Goal: Task Accomplishment & Management: Manage account settings

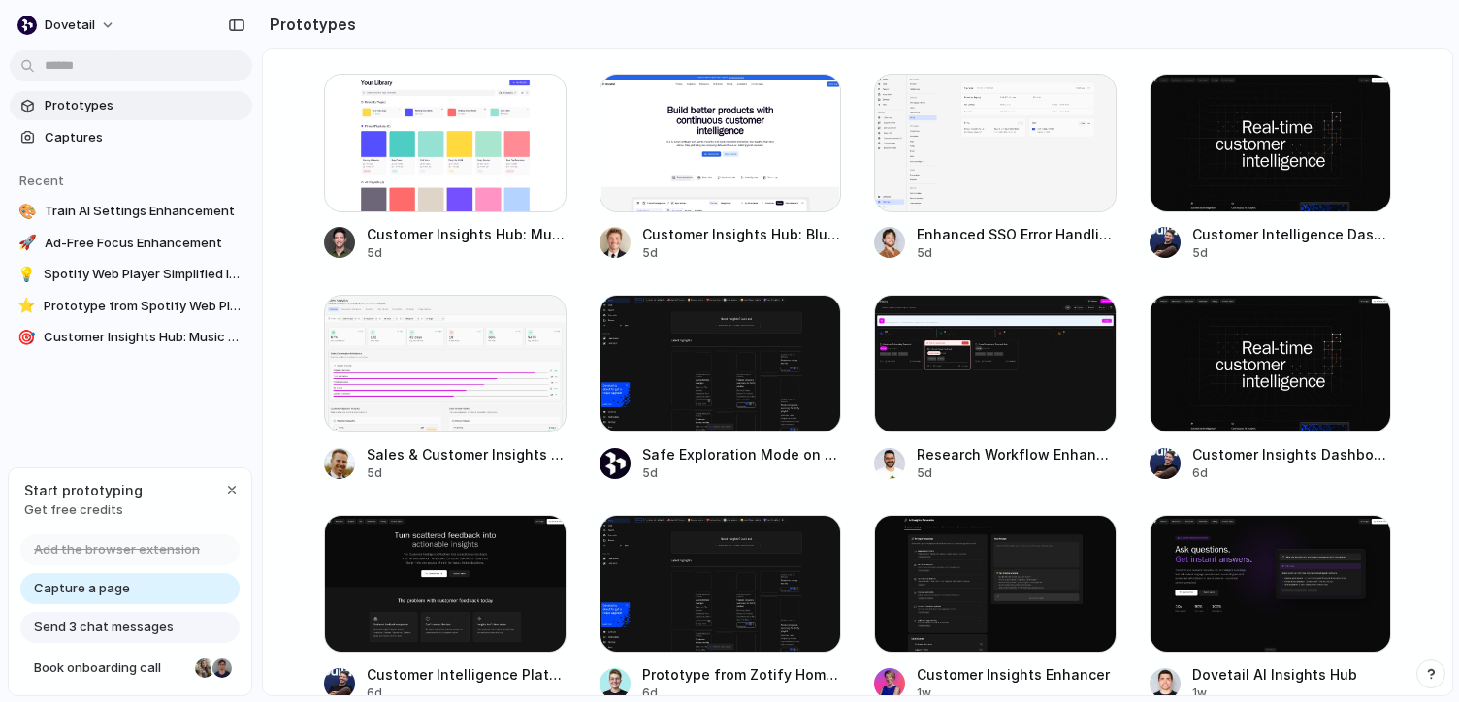
scroll to position [453, 0]
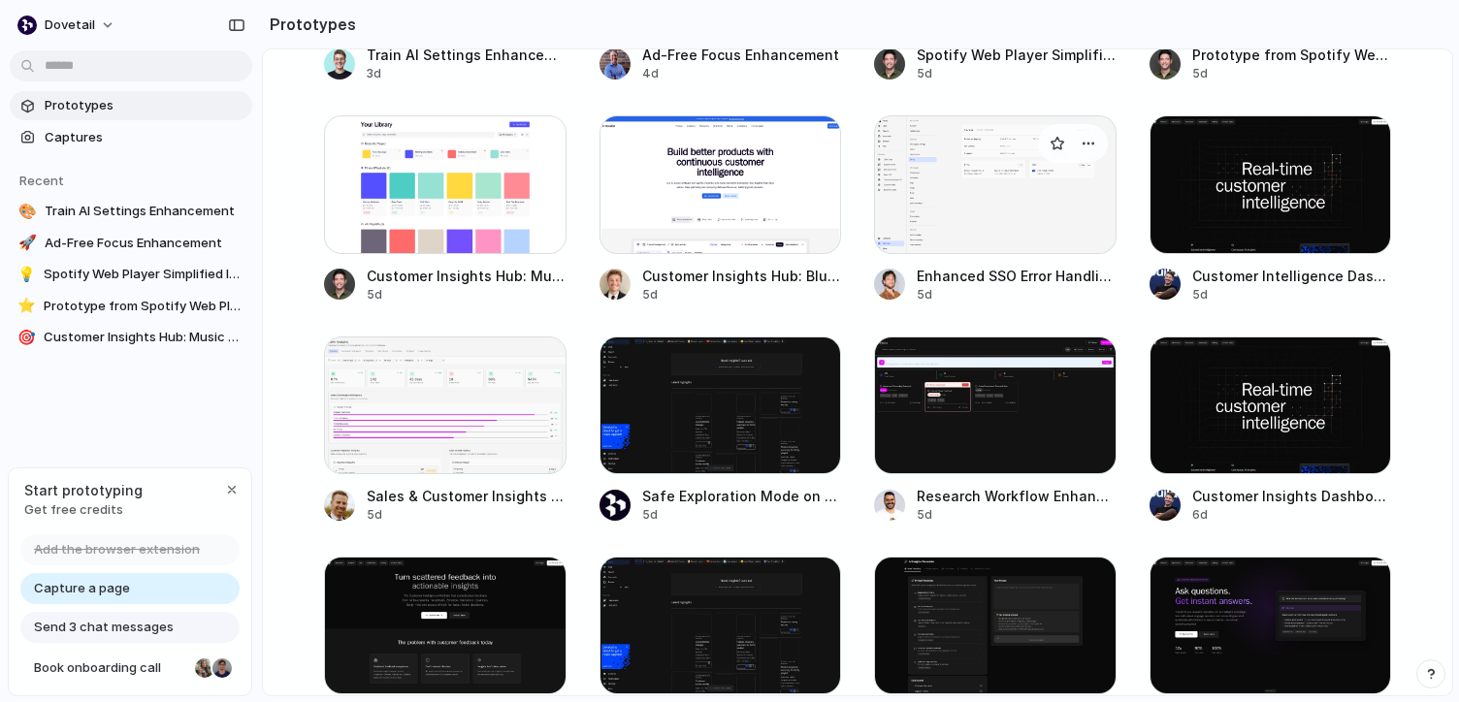
click at [970, 230] on div at bounding box center [995, 184] width 242 height 138
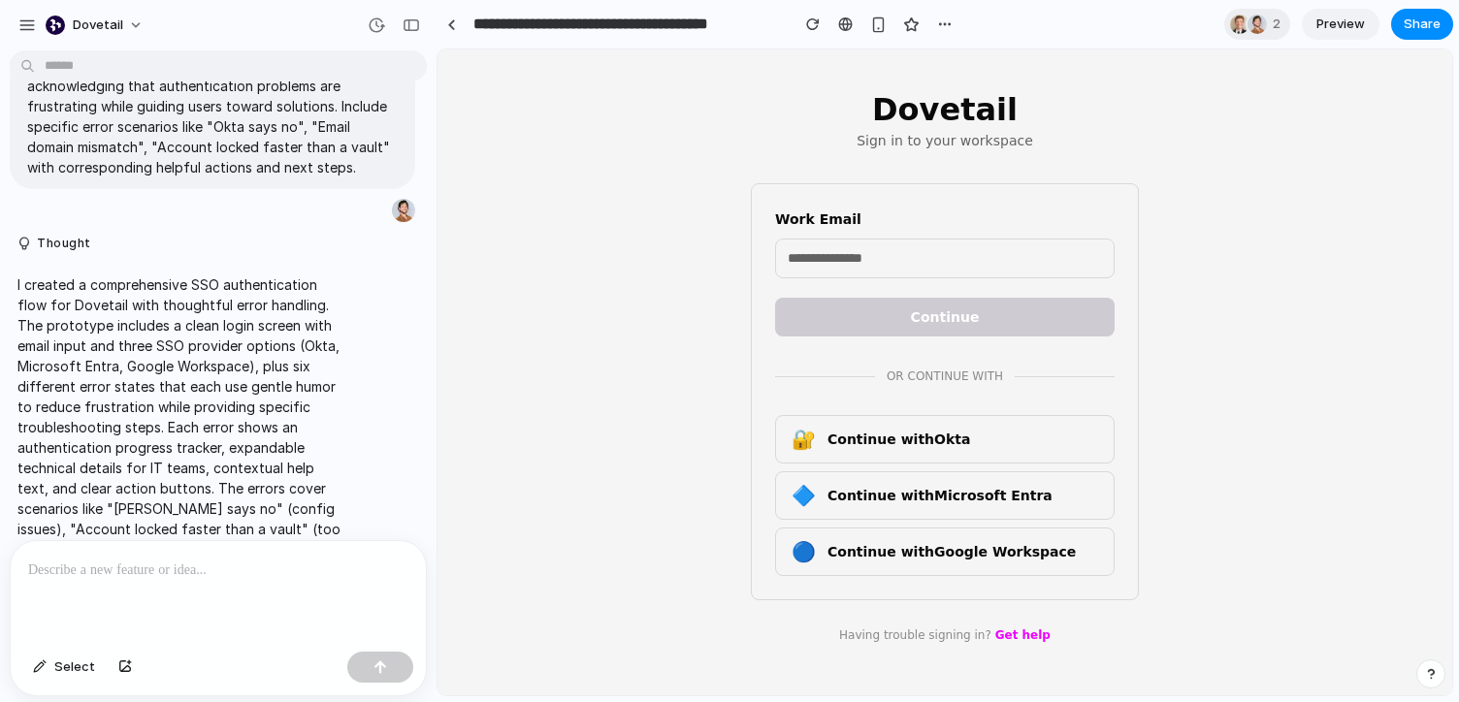
scroll to position [881, 0]
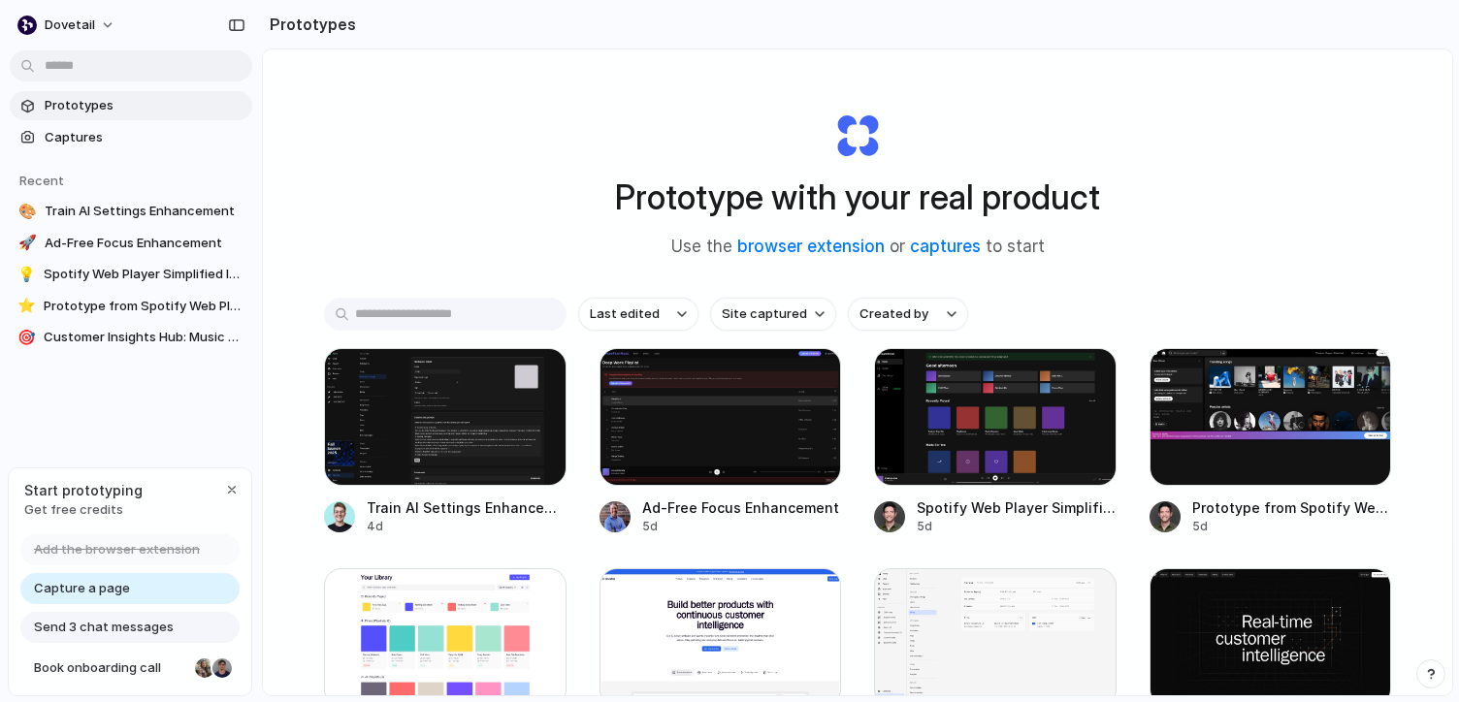
click at [149, 103] on span "Prototypes" at bounding box center [145, 105] width 200 height 19
click at [87, 141] on span "Captures" at bounding box center [145, 137] width 200 height 19
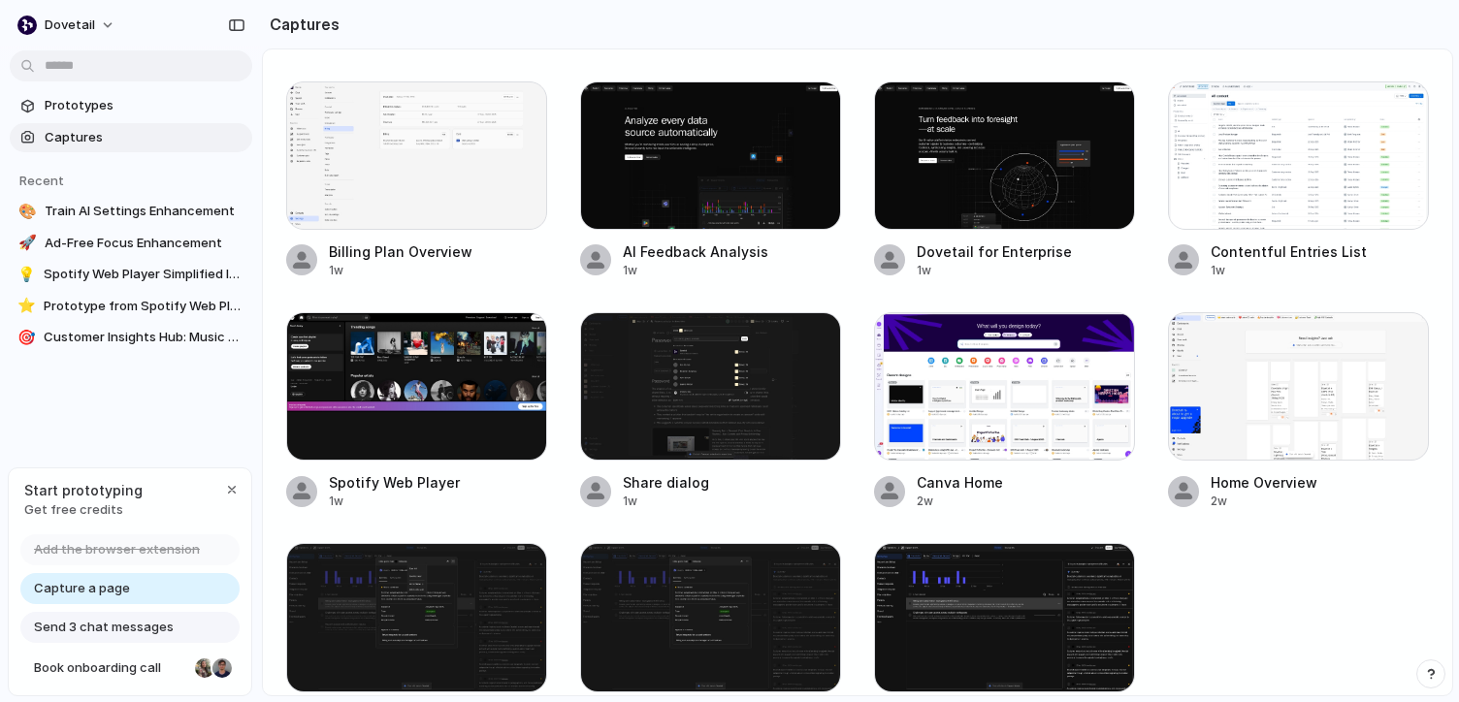
scroll to position [251, 0]
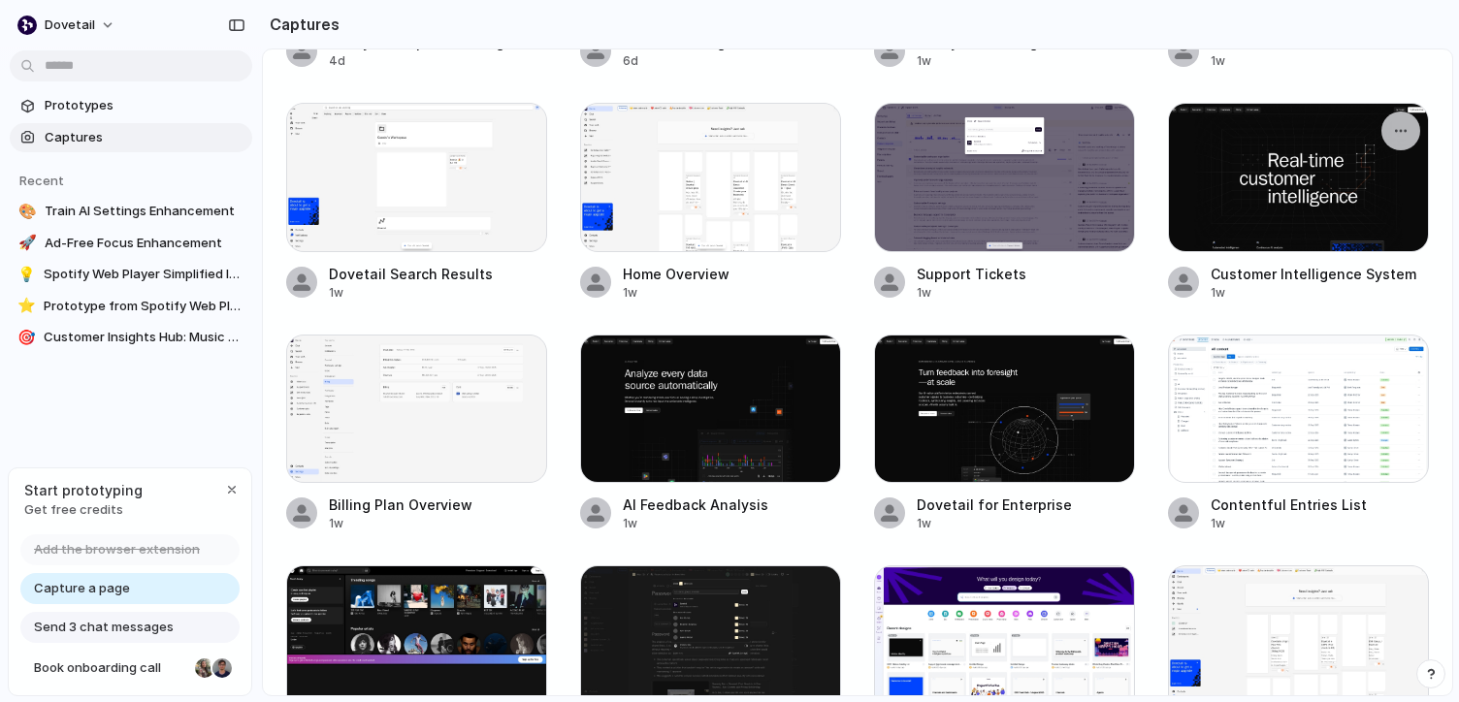
click at [1210, 210] on div at bounding box center [1298, 177] width 261 height 148
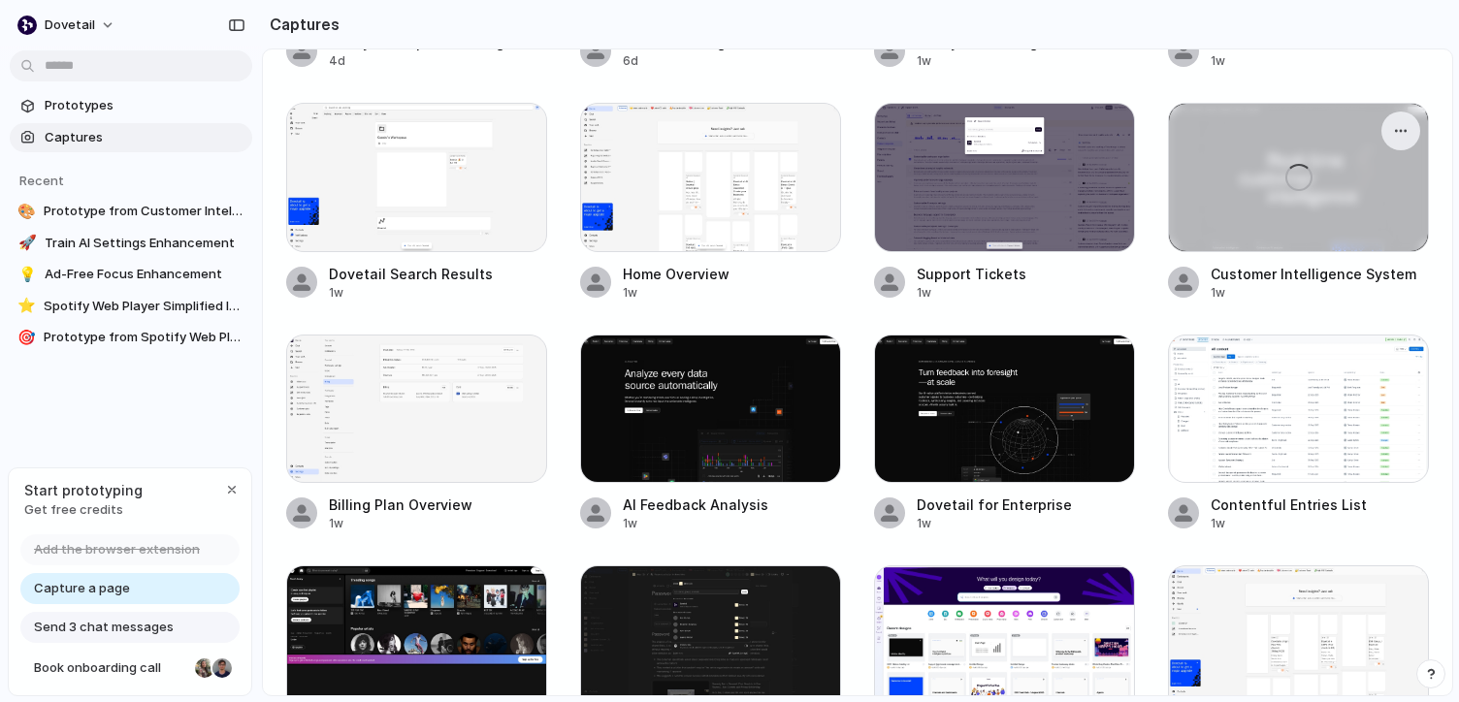
click at [1238, 271] on span "Customer Intelligence System" at bounding box center [1320, 274] width 218 height 20
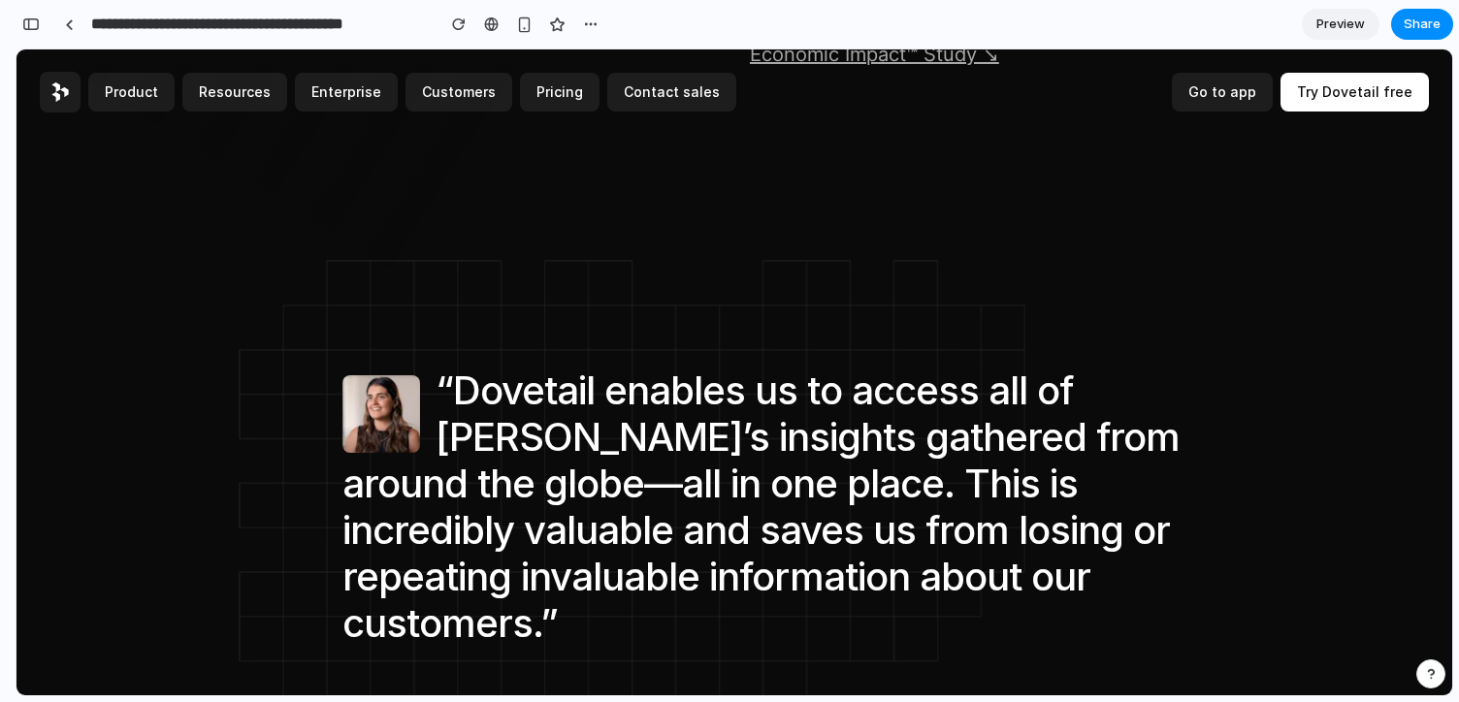
scroll to position [4534, 0]
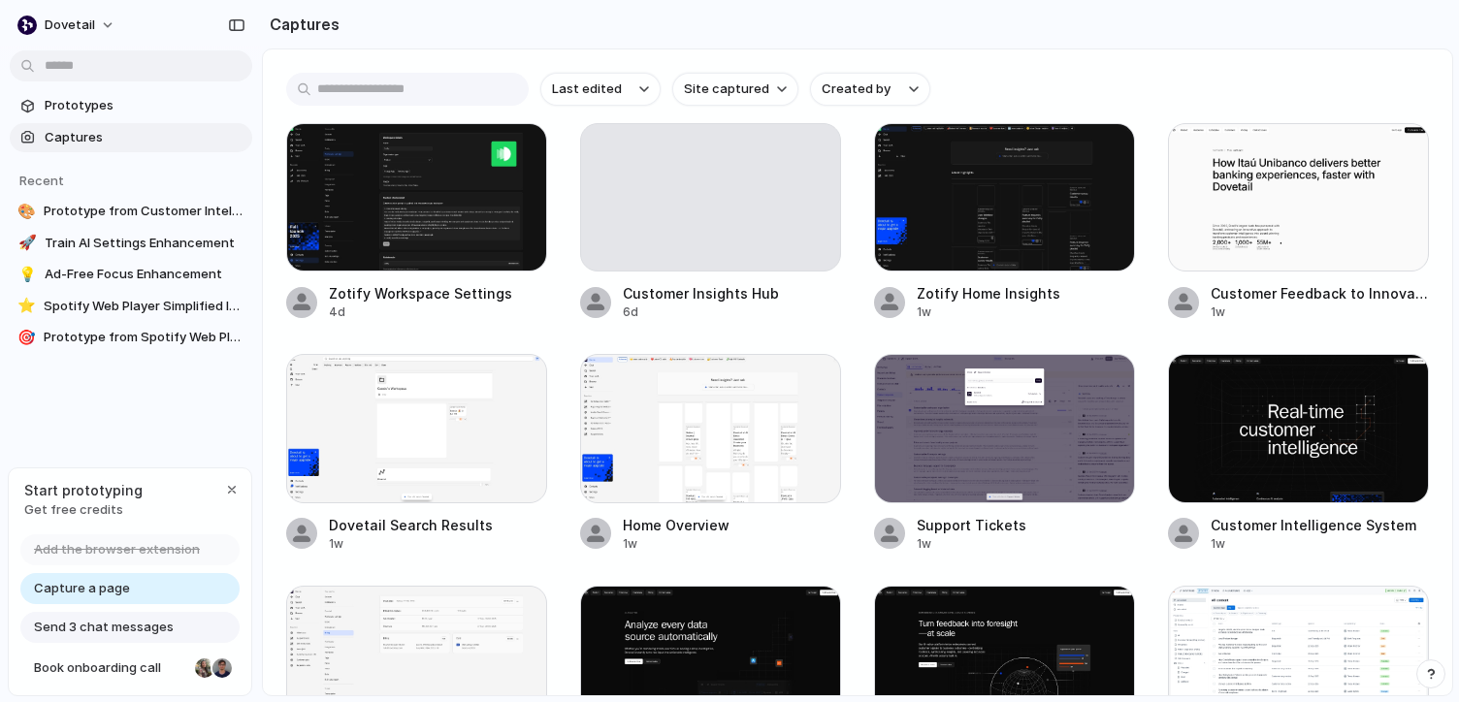
click at [125, 593] on span "Capture a page" at bounding box center [82, 588] width 96 height 19
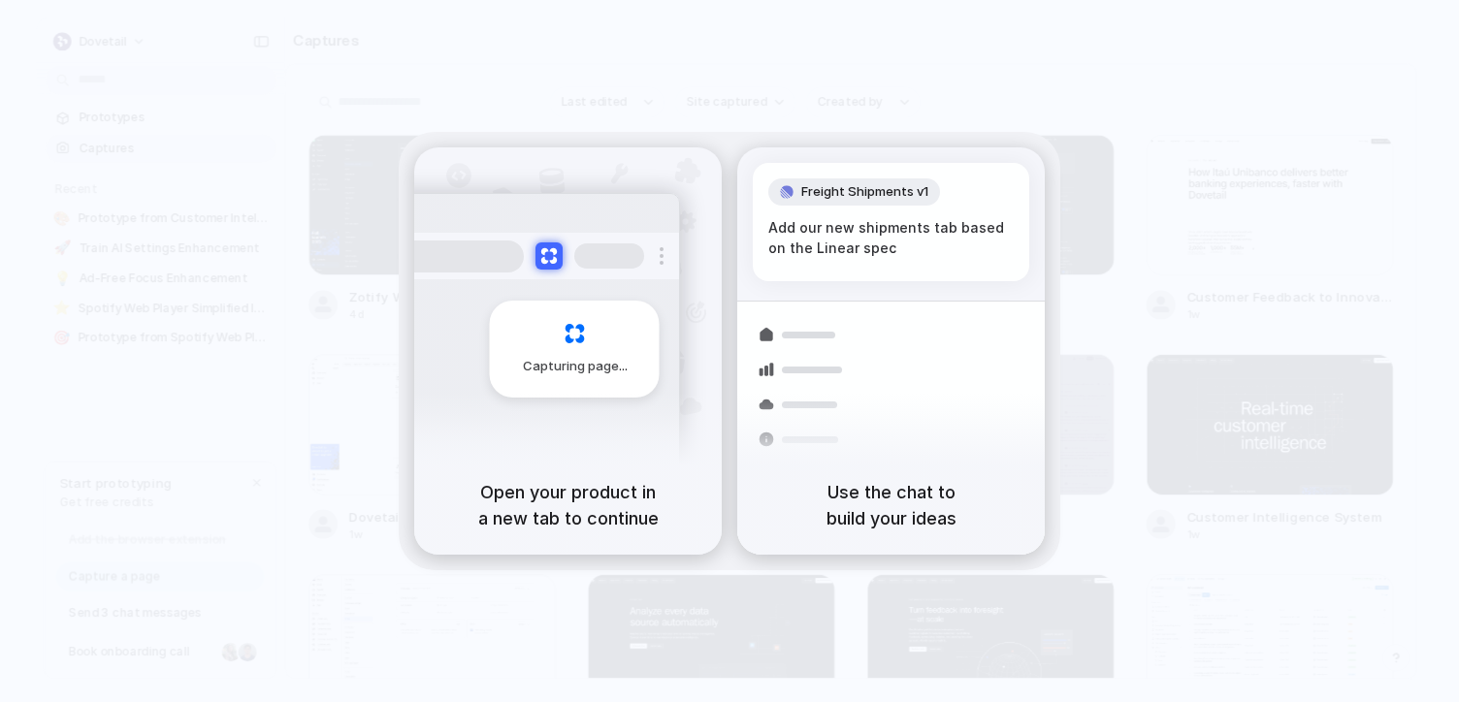
click at [534, 488] on h5 "Open your product in a new tab to continue" at bounding box center [567, 505] width 261 height 52
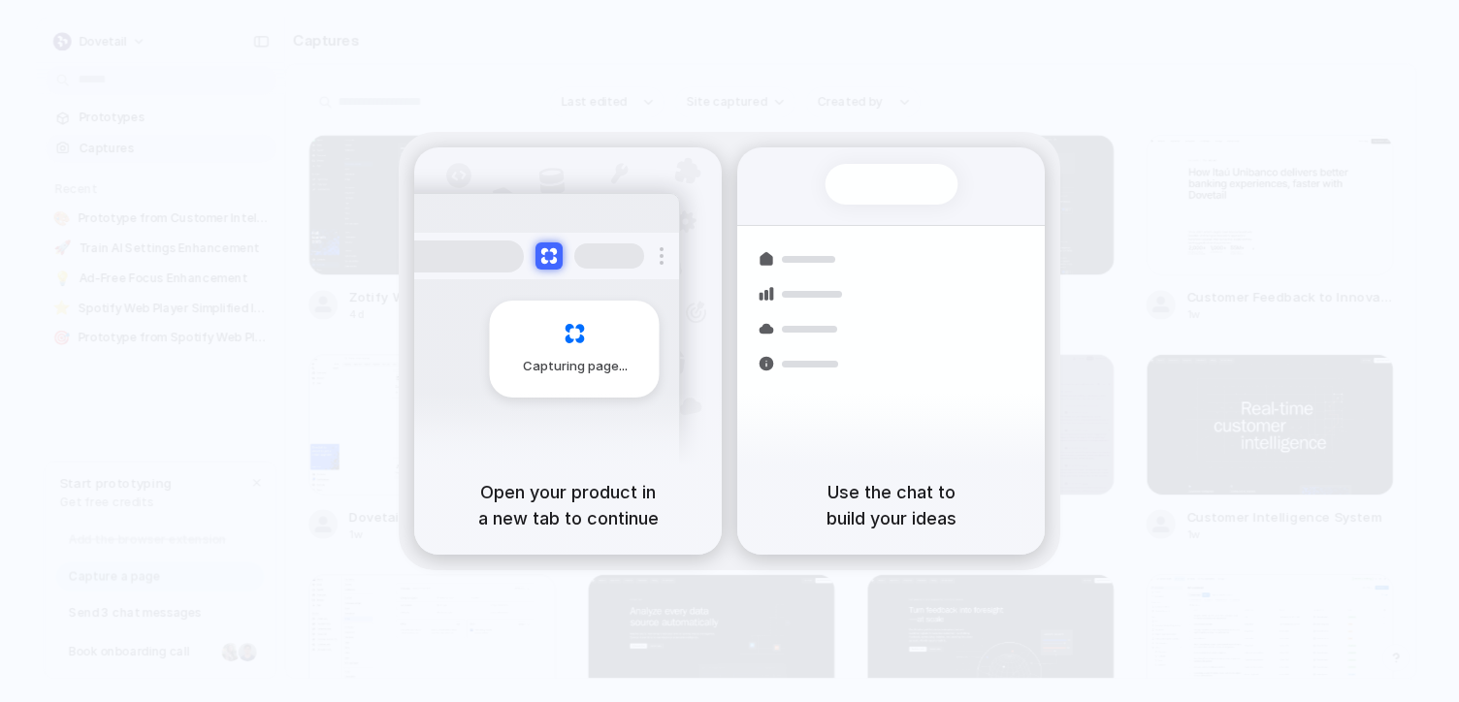
click at [557, 373] on span "Capturing page" at bounding box center [577, 366] width 108 height 19
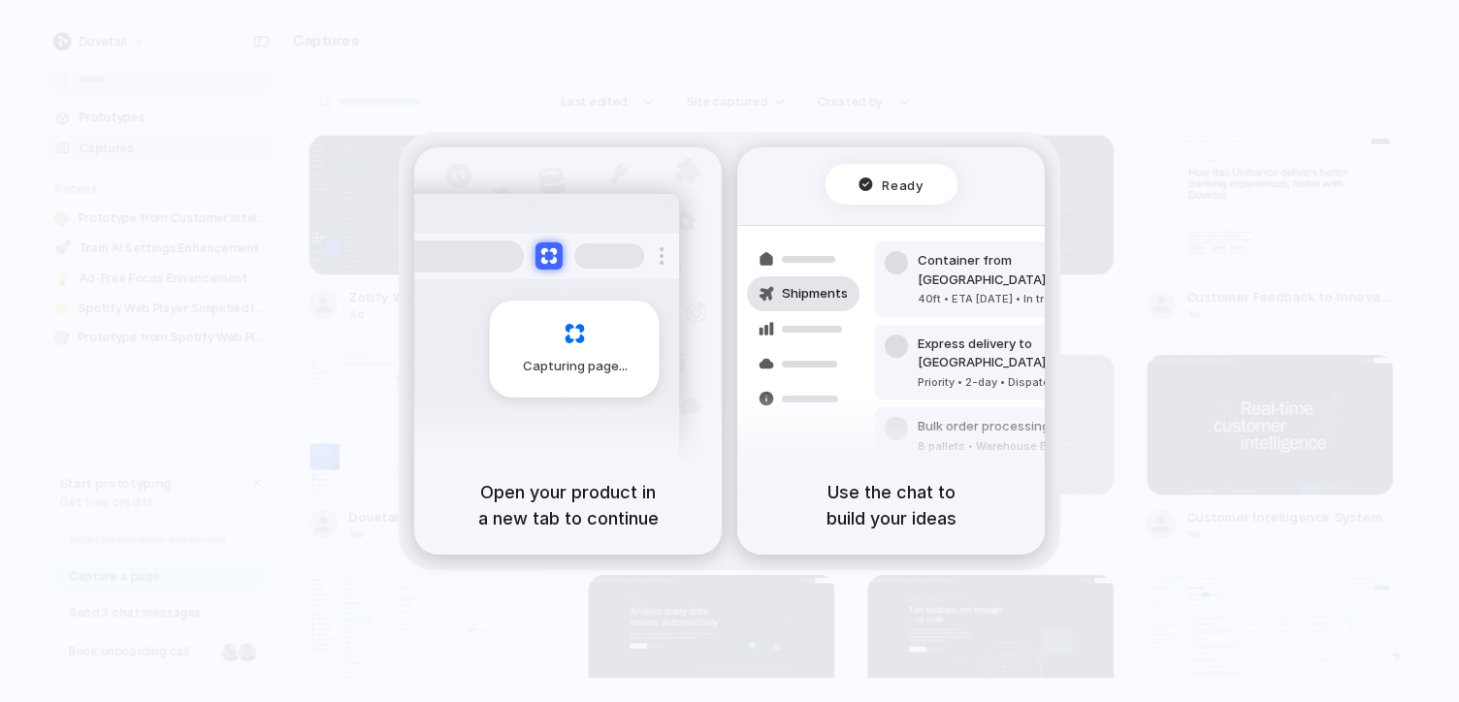
click at [557, 373] on span "Capturing page" at bounding box center [577, 366] width 108 height 19
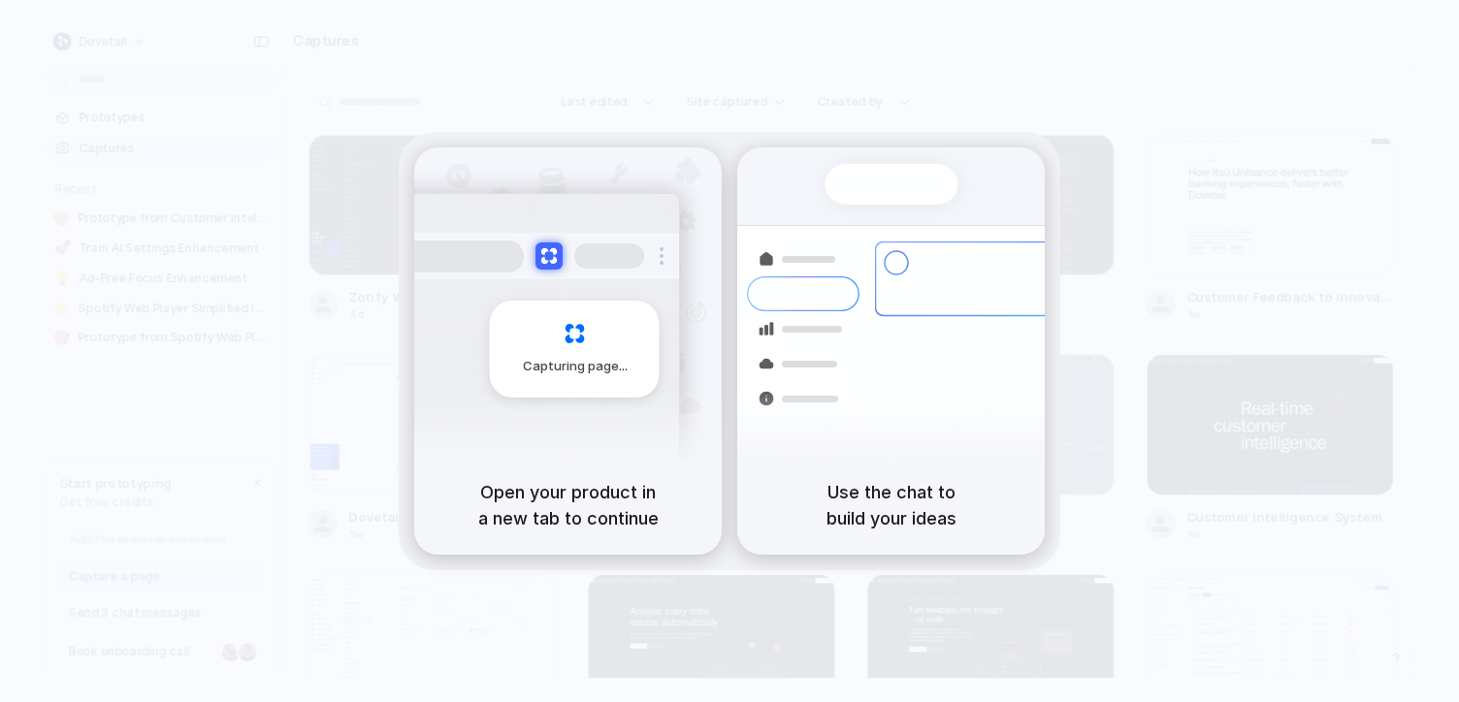
click at [543, 370] on span "Capturing page" at bounding box center [577, 366] width 108 height 19
click at [547, 253] on button at bounding box center [548, 256] width 28 height 28
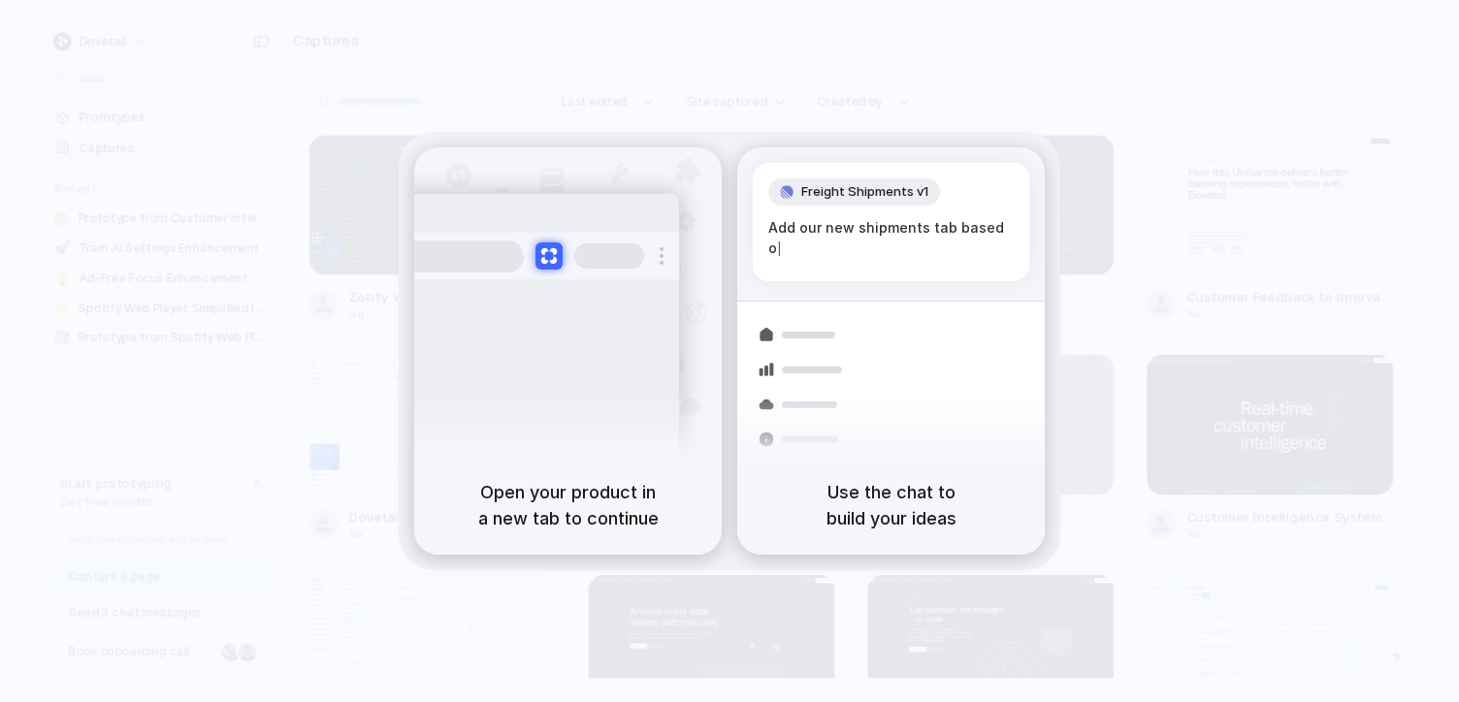
click at [545, 410] on div "Capturing page" at bounding box center [533, 342] width 293 height 298
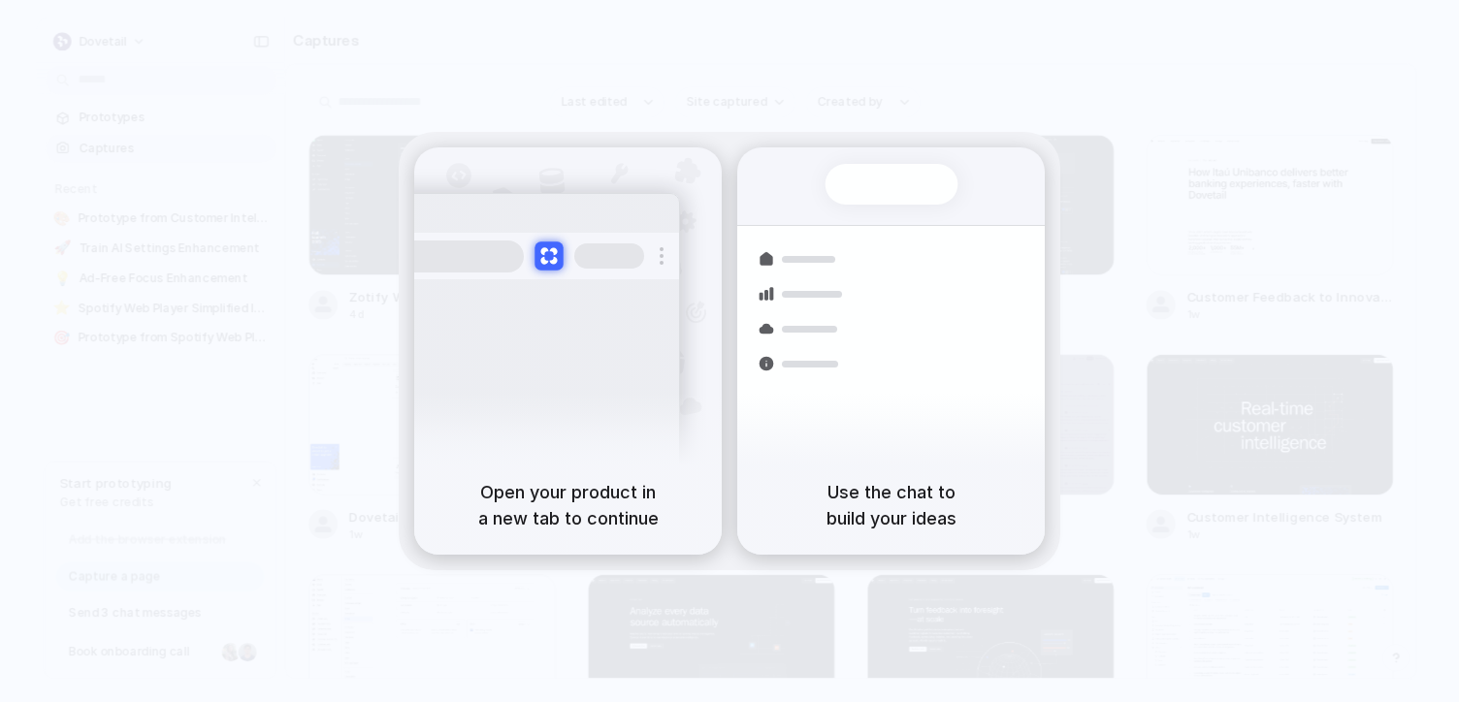
click at [549, 256] on button at bounding box center [548, 256] width 28 height 28
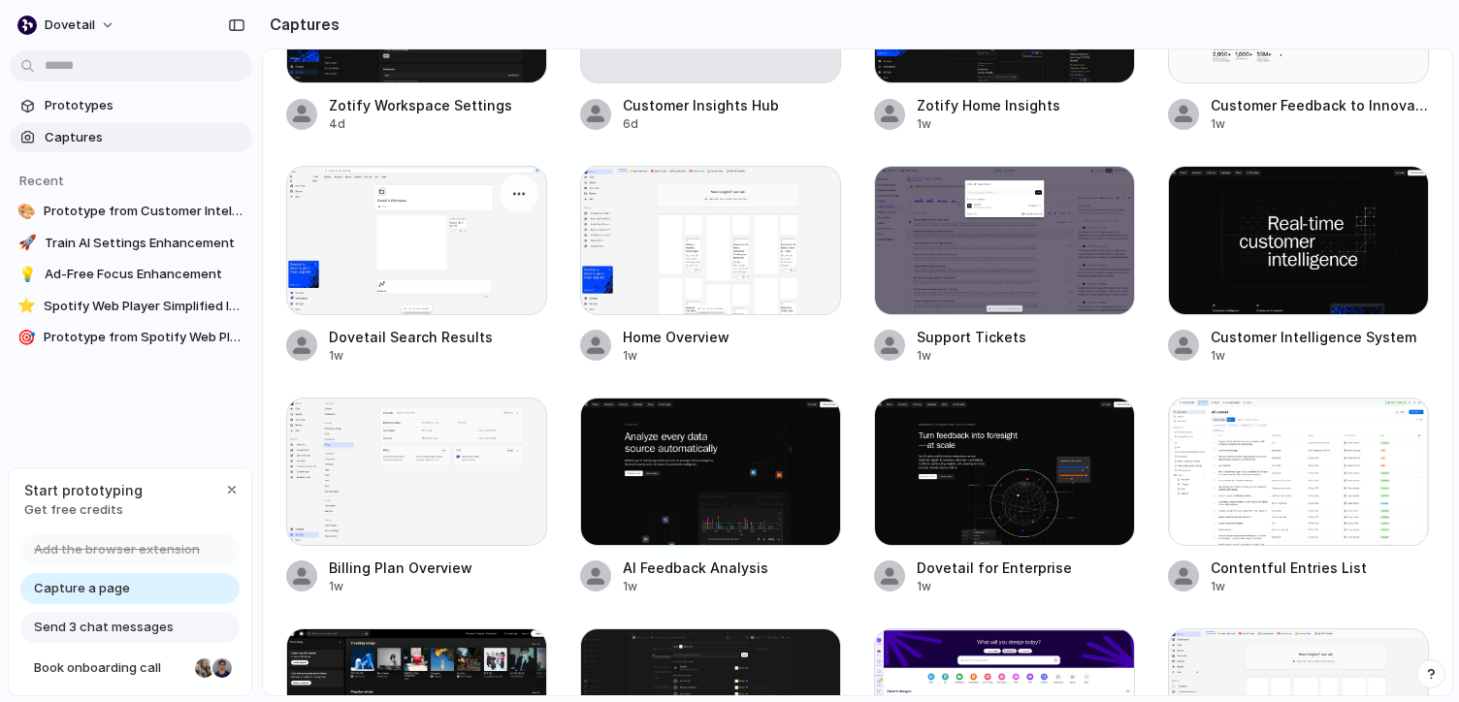
scroll to position [144, 0]
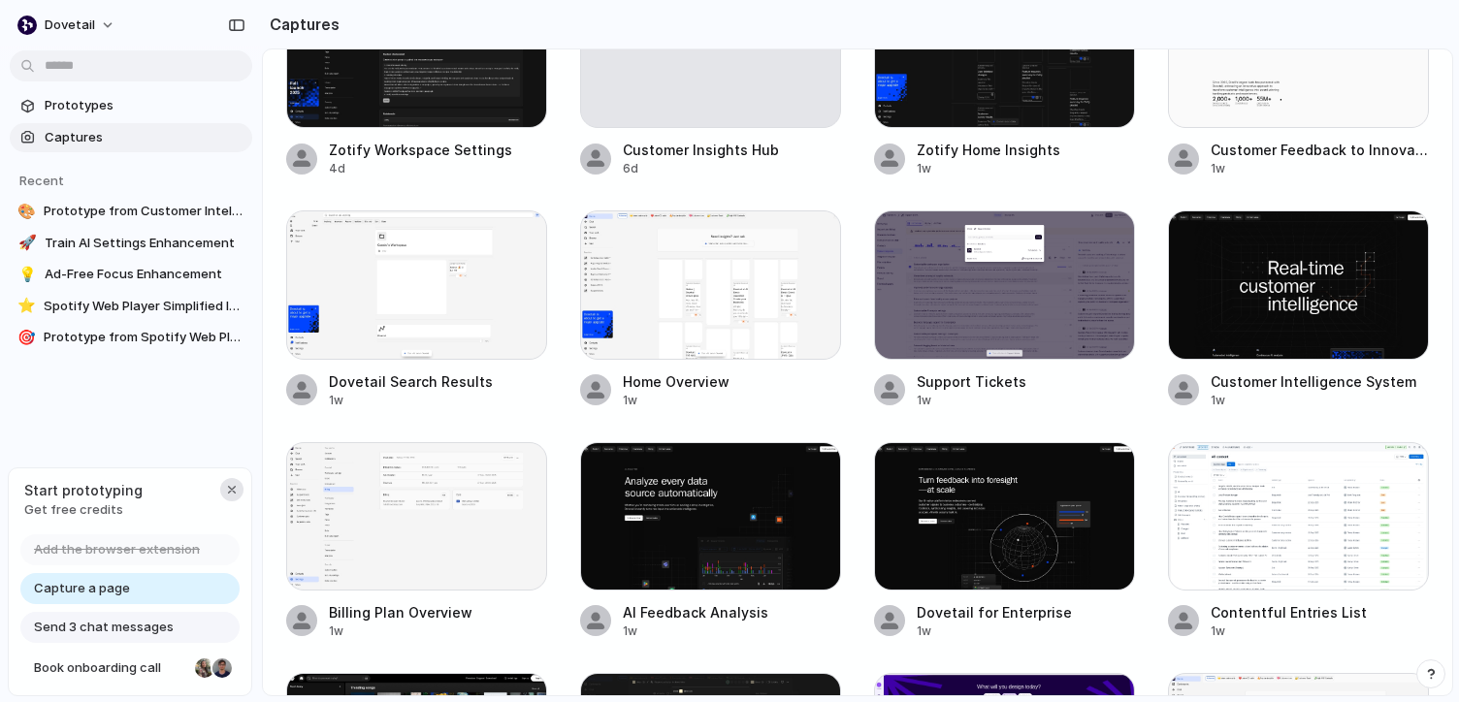
click at [230, 487] on div "button" at bounding box center [232, 490] width 16 height 16
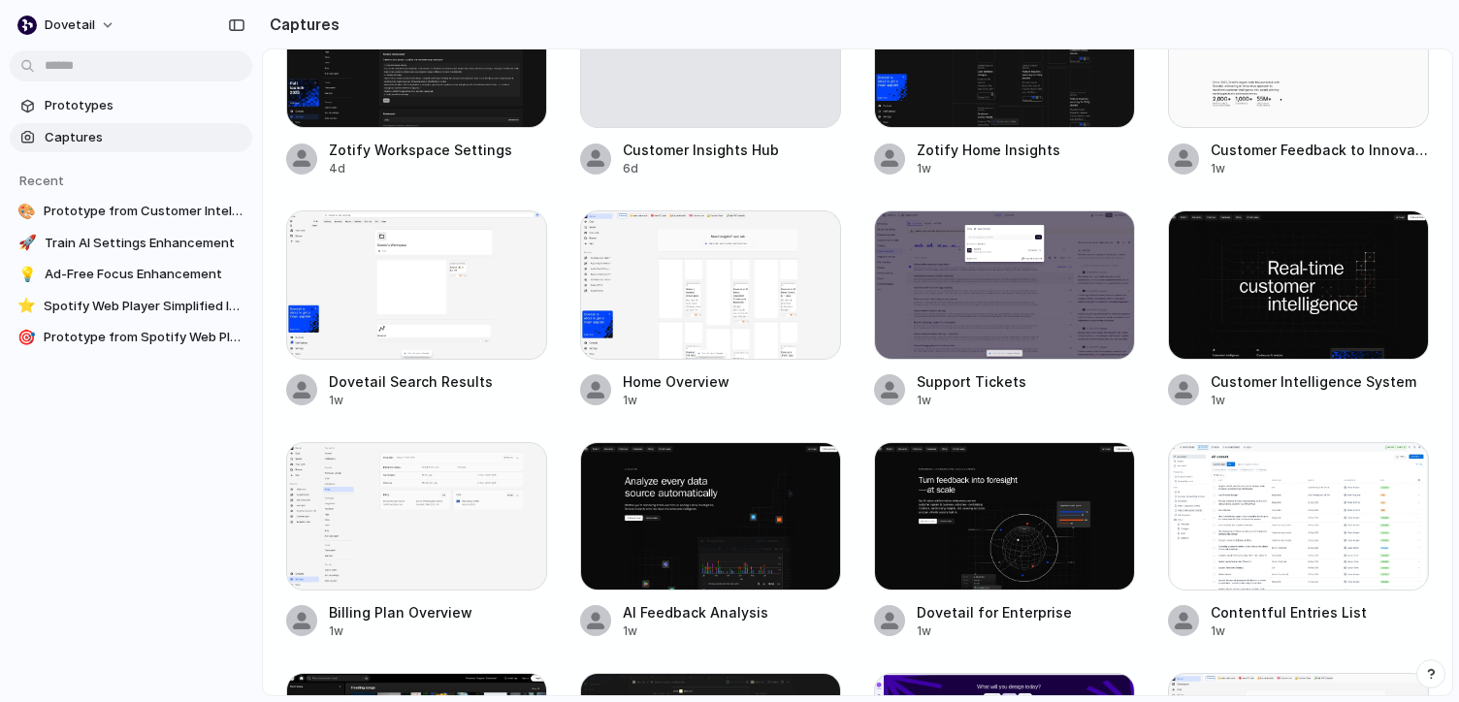
click at [169, 692] on div "dovetail Prototypes Captures Recent 🎨 Prototype from Customer Intelligence Syst…" at bounding box center [131, 351] width 262 height 702
click at [108, 22] on button "dovetail" at bounding box center [67, 25] width 115 height 31
click at [68, 31] on span "dovetail" at bounding box center [70, 25] width 50 height 19
click at [72, 96] on span "Invite members" at bounding box center [91, 99] width 93 height 19
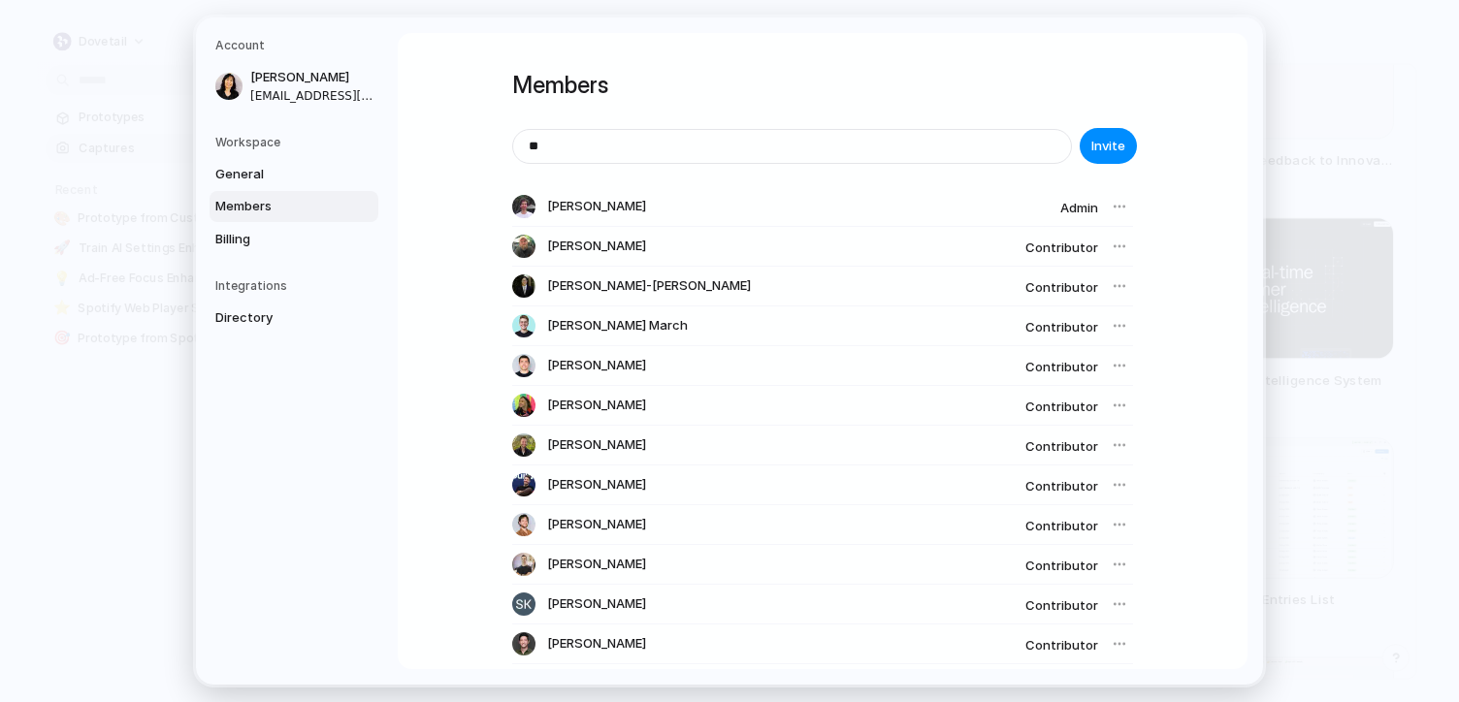
type input "*"
click at [237, 174] on span "General" at bounding box center [277, 174] width 124 height 19
